Goal: Task Accomplishment & Management: Use online tool/utility

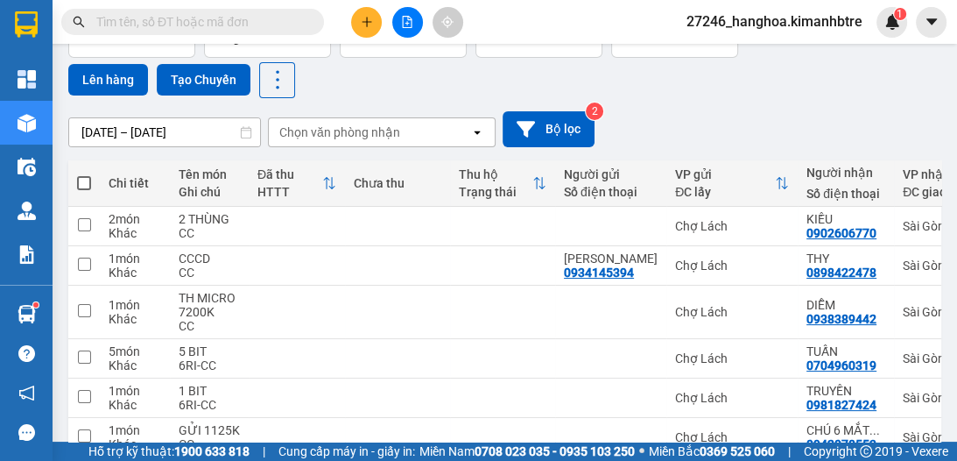
scroll to position [126, 0]
click at [84, 185] on span at bounding box center [84, 184] width 14 height 14
click at [84, 175] on input "checkbox" at bounding box center [84, 175] width 0 height 0
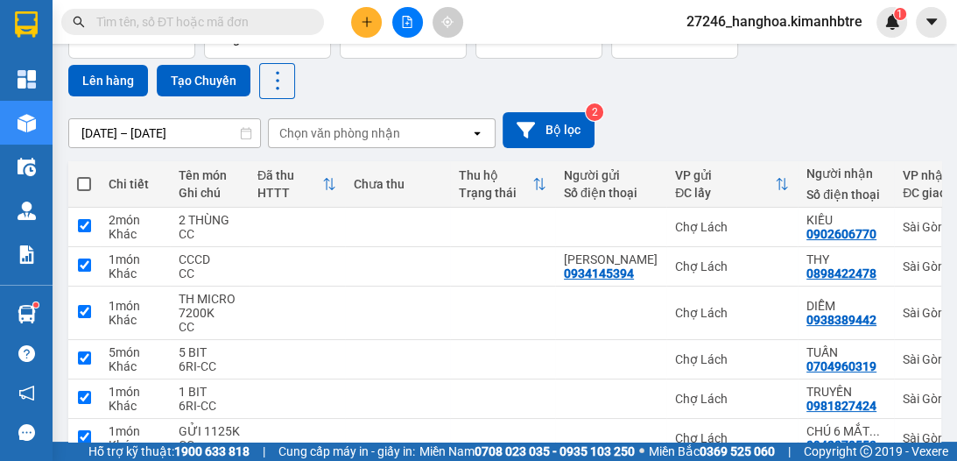
checkbox input "true"
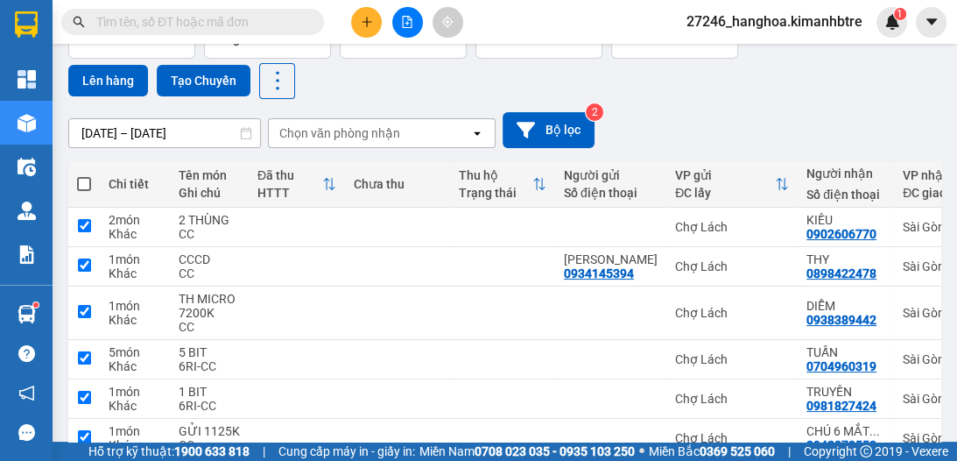
checkbox input "true"
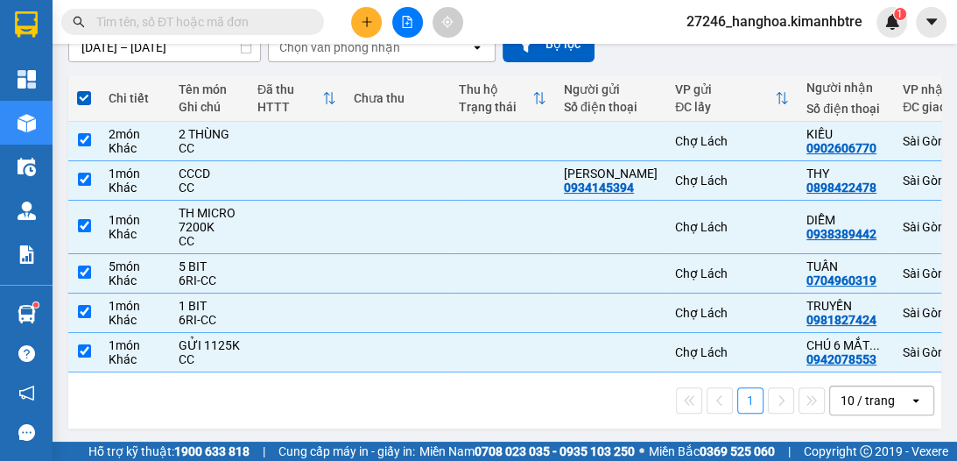
scroll to position [220, 0]
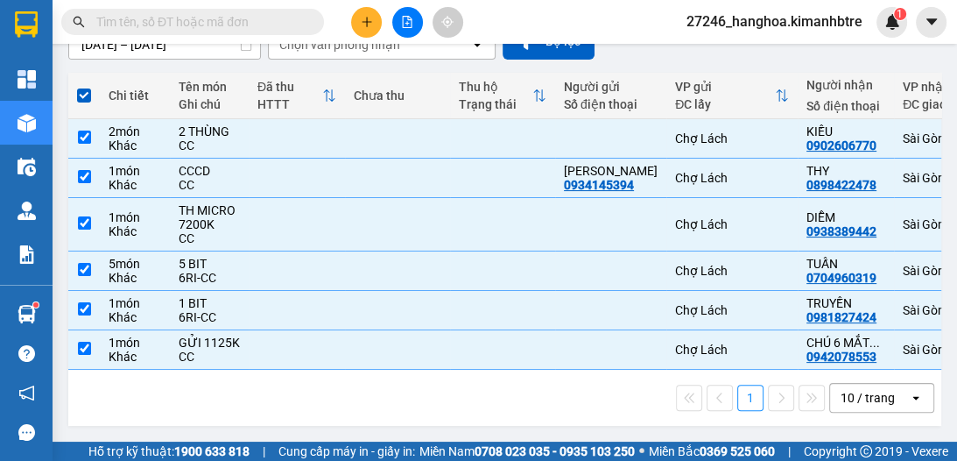
click at [842, 403] on div "10 / trang" at bounding box center [868, 398] width 54 height 18
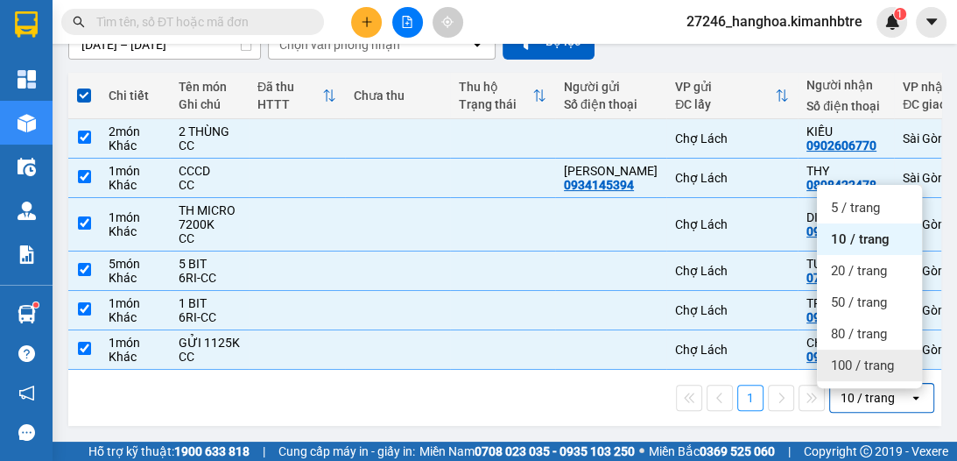
click at [840, 360] on span "100 / trang" at bounding box center [862, 365] width 63 height 18
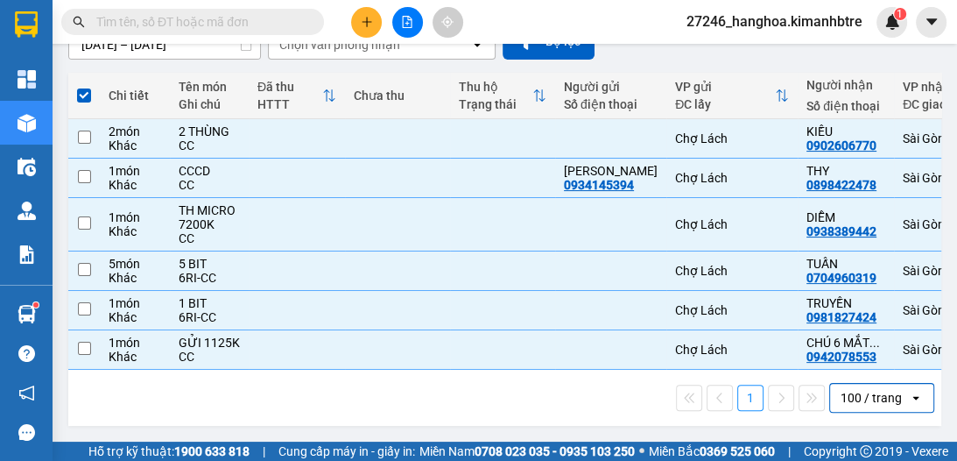
checkbox input "false"
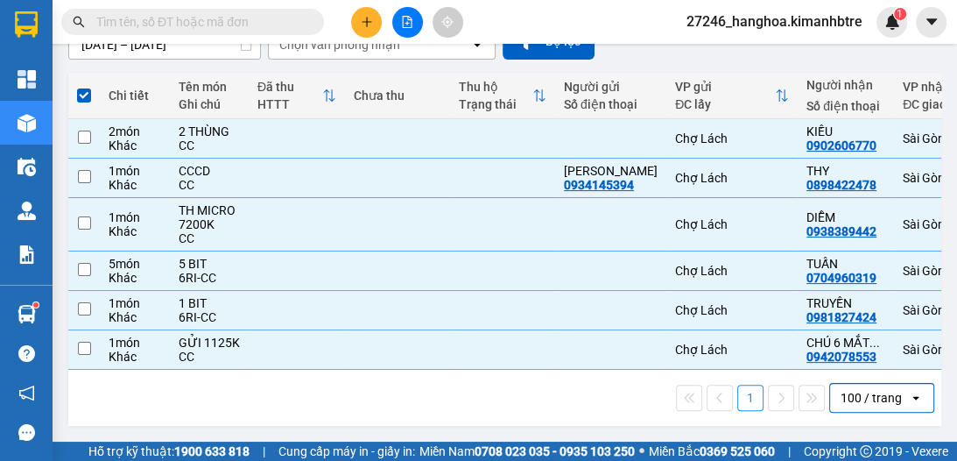
checkbox input "false"
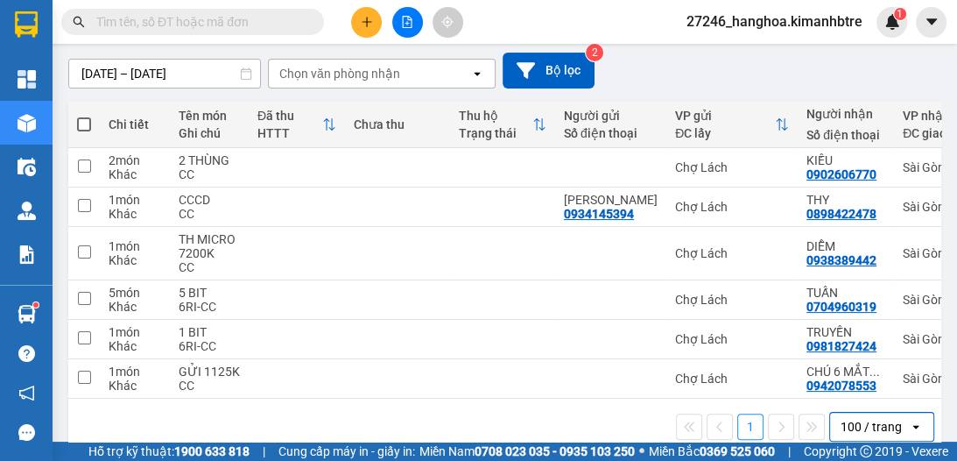
scroll to position [150, 0]
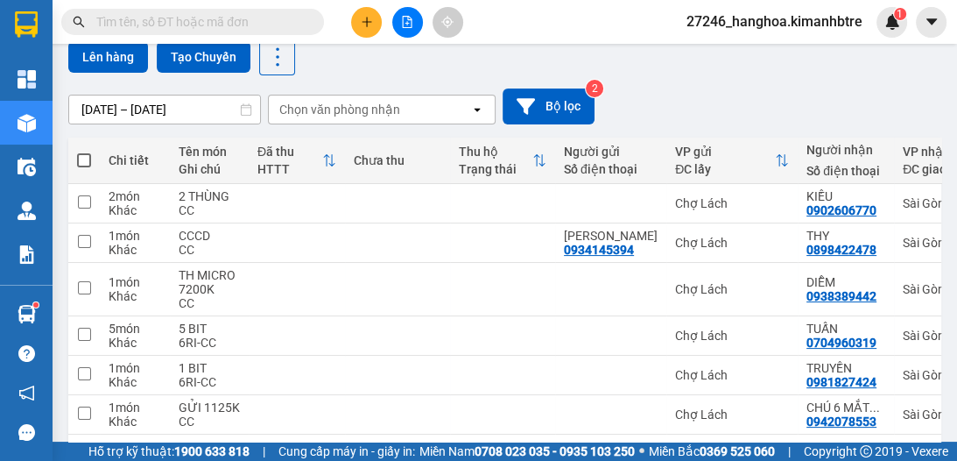
click at [83, 161] on span at bounding box center [84, 160] width 14 height 14
click at [84, 151] on input "checkbox" at bounding box center [84, 151] width 0 height 0
checkbox input "true"
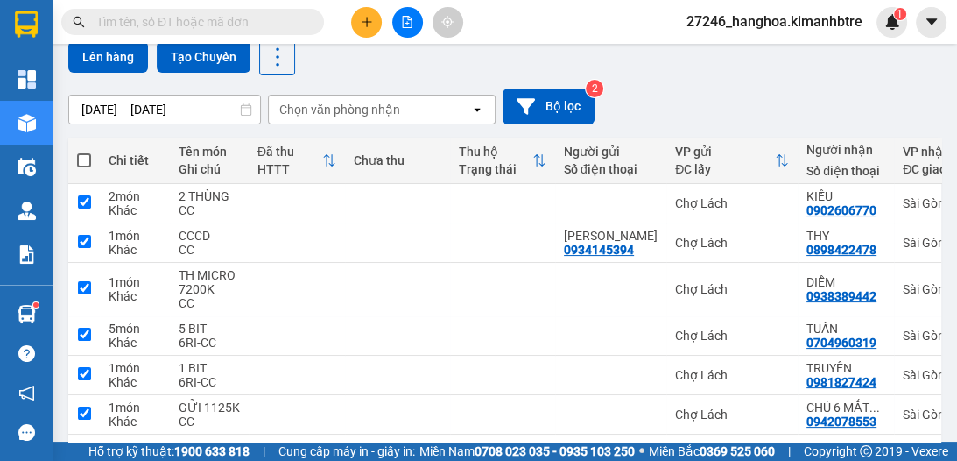
checkbox input "true"
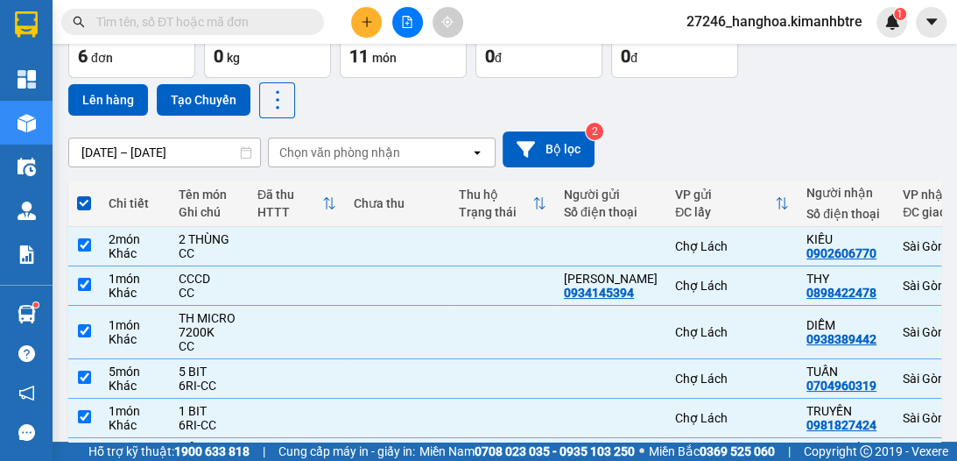
scroll to position [56, 0]
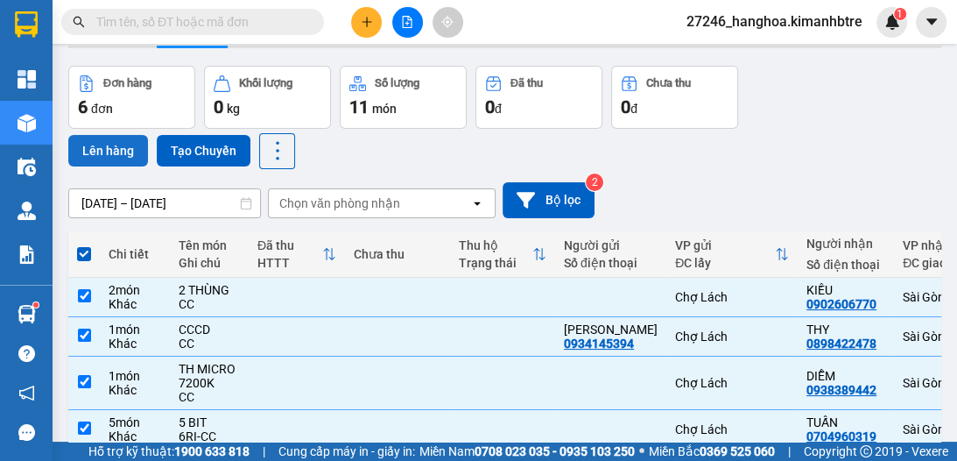
click at [124, 154] on button "Lên hàng" at bounding box center [108, 151] width 80 height 32
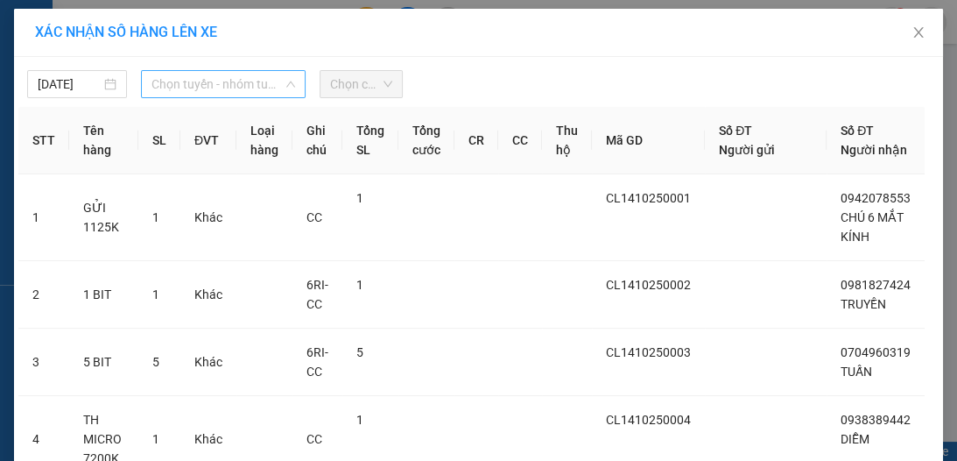
click at [214, 86] on span "Chọn tuyến - nhóm tuyến" at bounding box center [223, 84] width 144 height 26
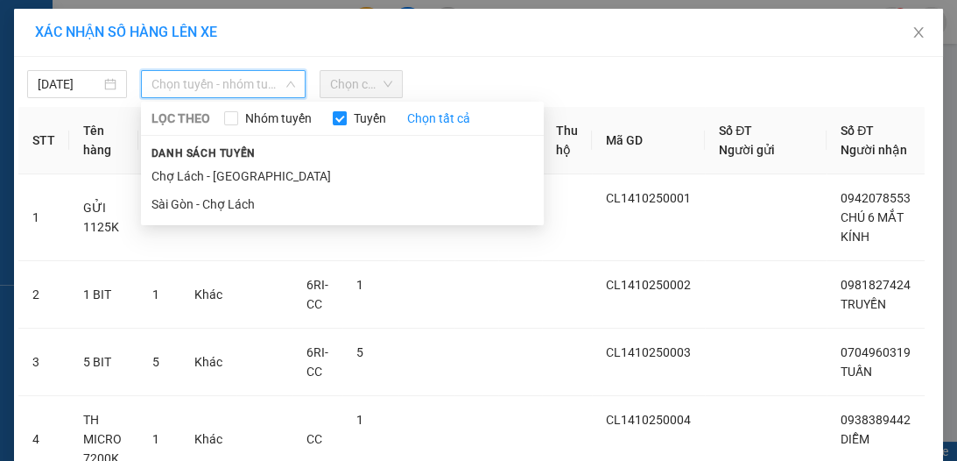
click at [202, 168] on li "Chợ Lách - [GEOGRAPHIC_DATA]" at bounding box center [342, 176] width 403 height 28
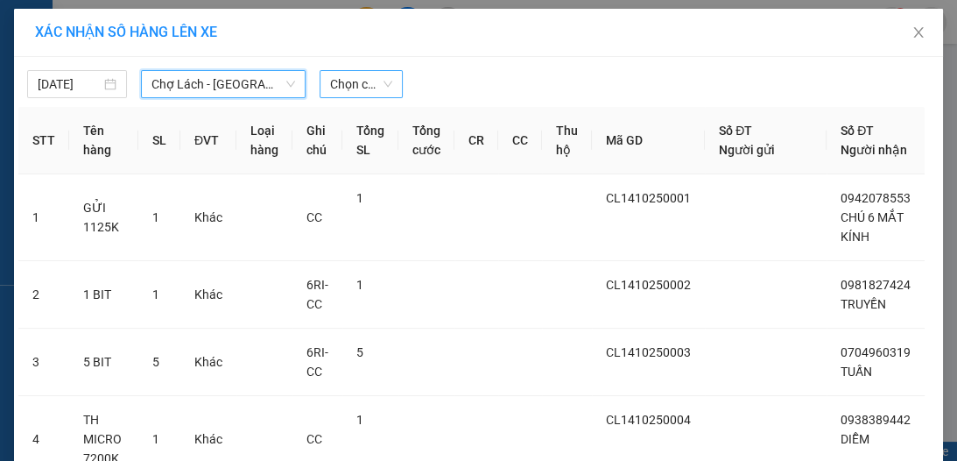
click at [344, 77] on span "Chọn chuyến" at bounding box center [361, 84] width 62 height 26
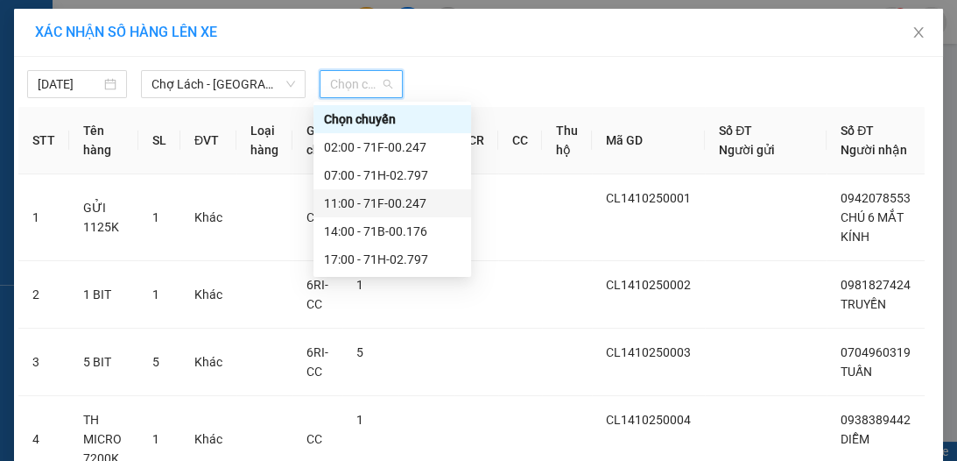
drag, startPoint x: 363, startPoint y: 197, endPoint x: 406, endPoint y: 201, distance: 43.0
click at [364, 197] on div "11:00 - 71F-00.247" at bounding box center [392, 203] width 137 height 19
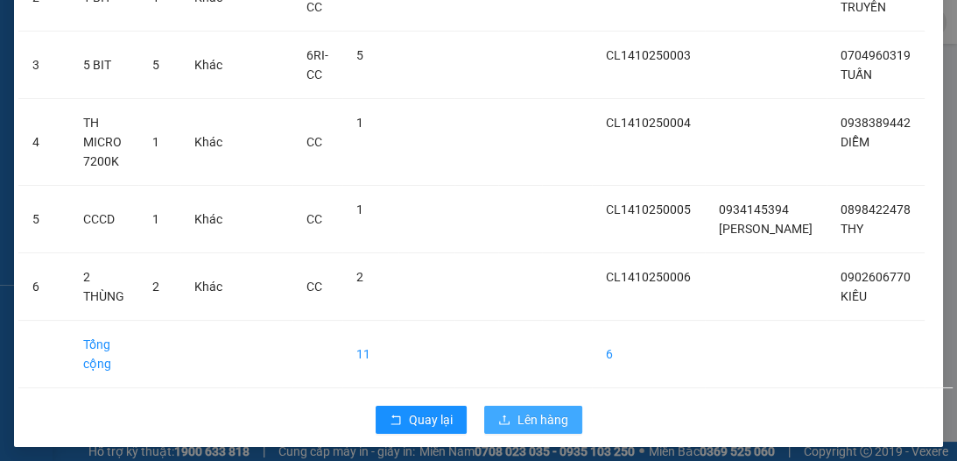
scroll to position [341, 0]
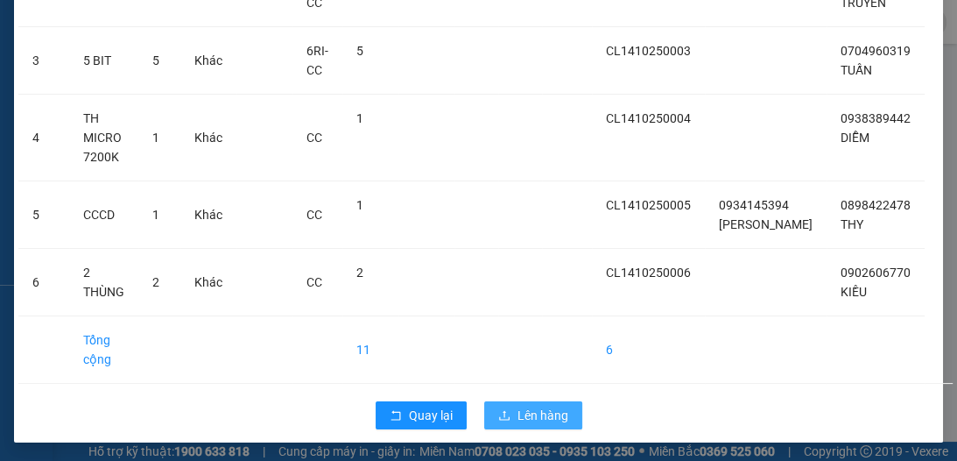
click at [539, 424] on button "Lên hàng" at bounding box center [533, 415] width 98 height 28
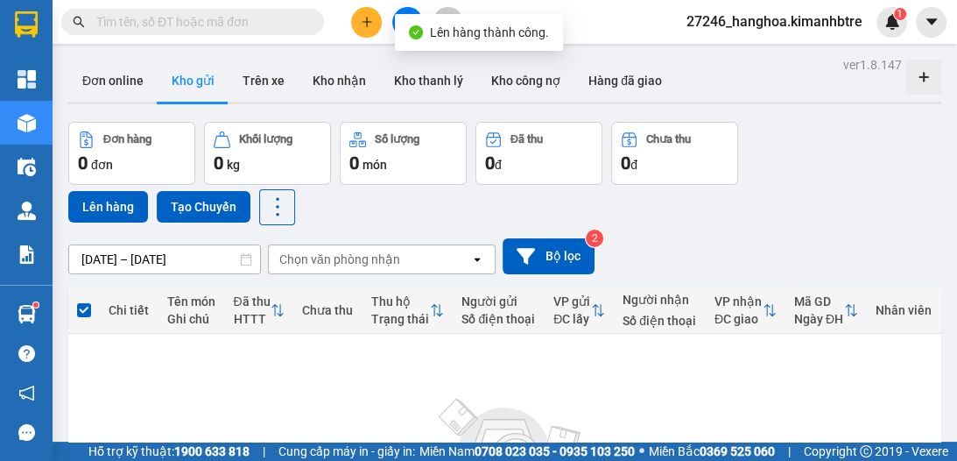
click at [405, 7] on button at bounding box center [407, 22] width 31 height 31
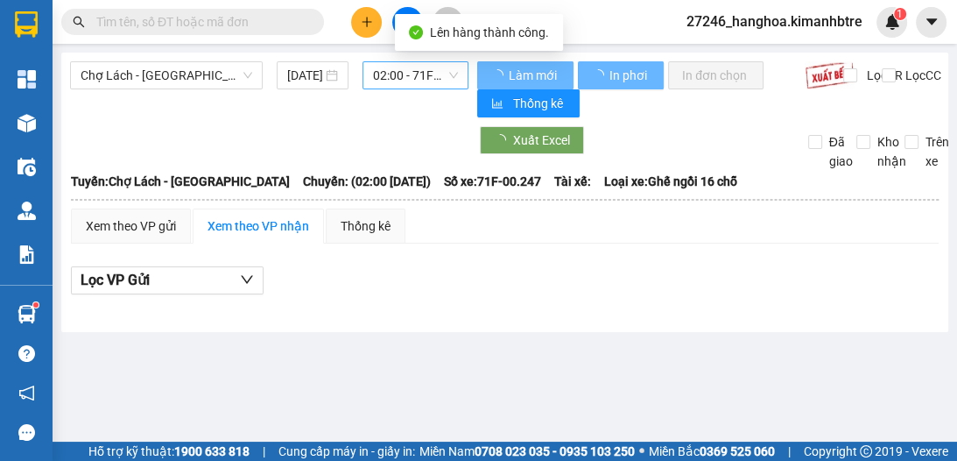
click at [420, 76] on span "02:00 - 71F-00.247" at bounding box center [415, 75] width 85 height 26
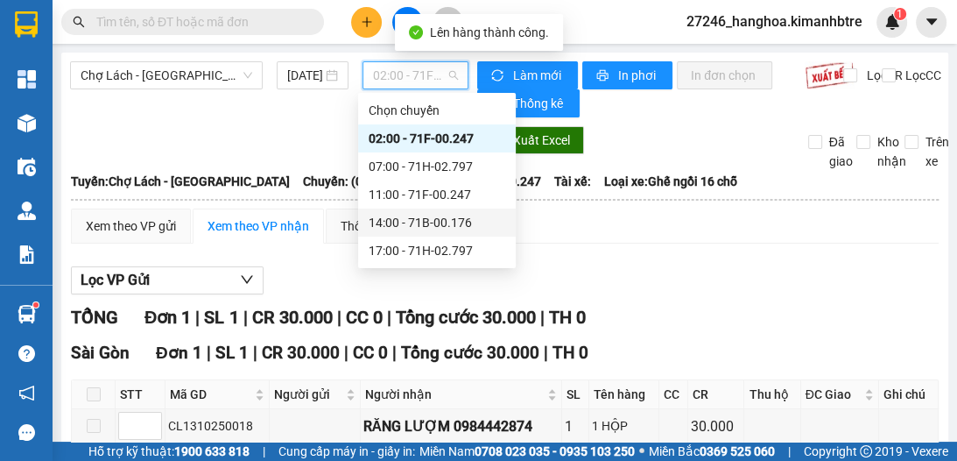
click at [420, 197] on div "11:00 - 71F-00.247" at bounding box center [437, 194] width 137 height 19
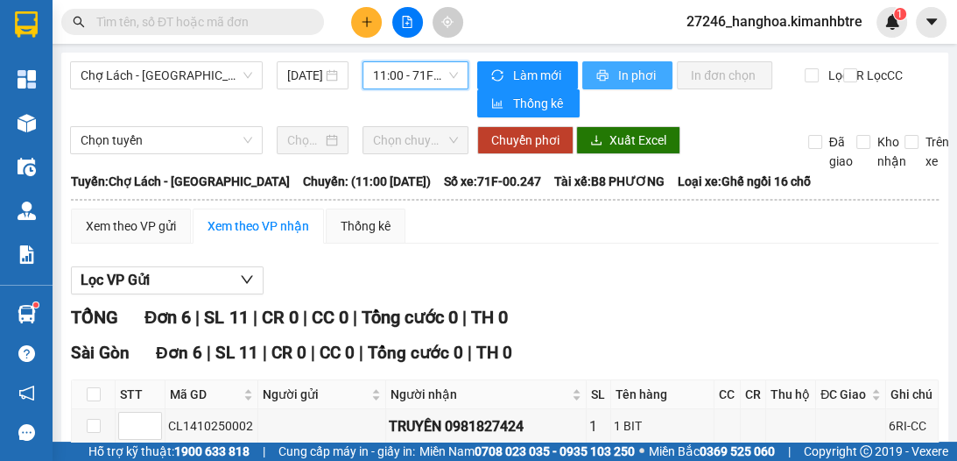
click at [618, 80] on span "In phơi" at bounding box center [638, 75] width 40 height 19
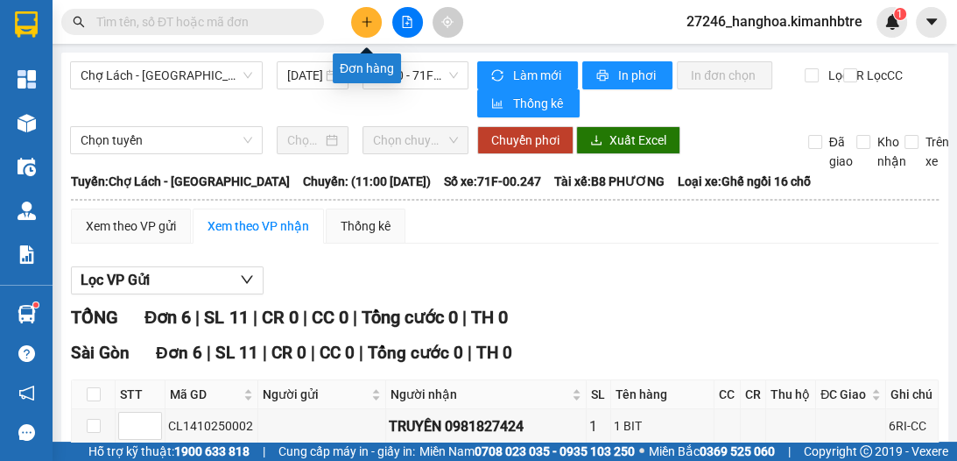
click at [376, 24] on button at bounding box center [366, 22] width 31 height 31
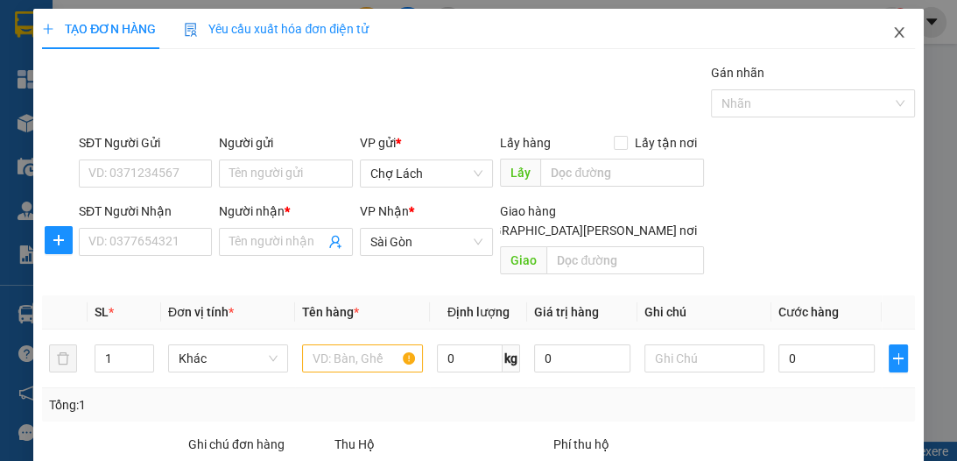
click at [892, 39] on icon "close" at bounding box center [899, 32] width 14 height 14
